Goal: Ask a question

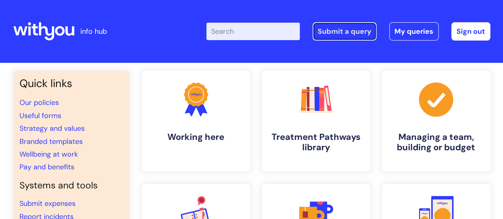
click at [365, 27] on link "Submit a query" at bounding box center [345, 31] width 64 height 18
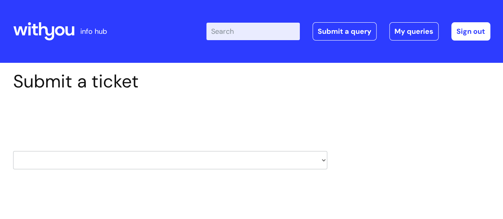
click at [130, 165] on select "HR / People IT and Support Clinical Drug Alerts Finance Accounts Data Support T…" at bounding box center [170, 160] width 314 height 18
select select "hr_/_people"
click at [13, 151] on select "HR / People IT and Support Clinical Drug Alerts Finance Accounts Data Support T…" at bounding box center [170, 160] width 314 height 18
select select "80004286550"
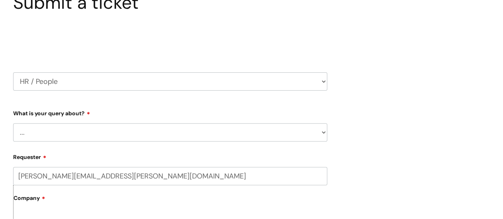
scroll to position [80, 0]
click at [140, 133] on select "... Absence Query Holiday Query Employee change request General HR Query iTrent…" at bounding box center [170, 132] width 314 height 18
click at [186, 133] on select "... Absence Query Holiday Query Employee change request General HR Query iTrent…" at bounding box center [170, 132] width 314 height 18
drag, startPoint x: 399, startPoint y: 33, endPoint x: 386, endPoint y: 21, distance: 17.7
